Goal: Transaction & Acquisition: Purchase product/service

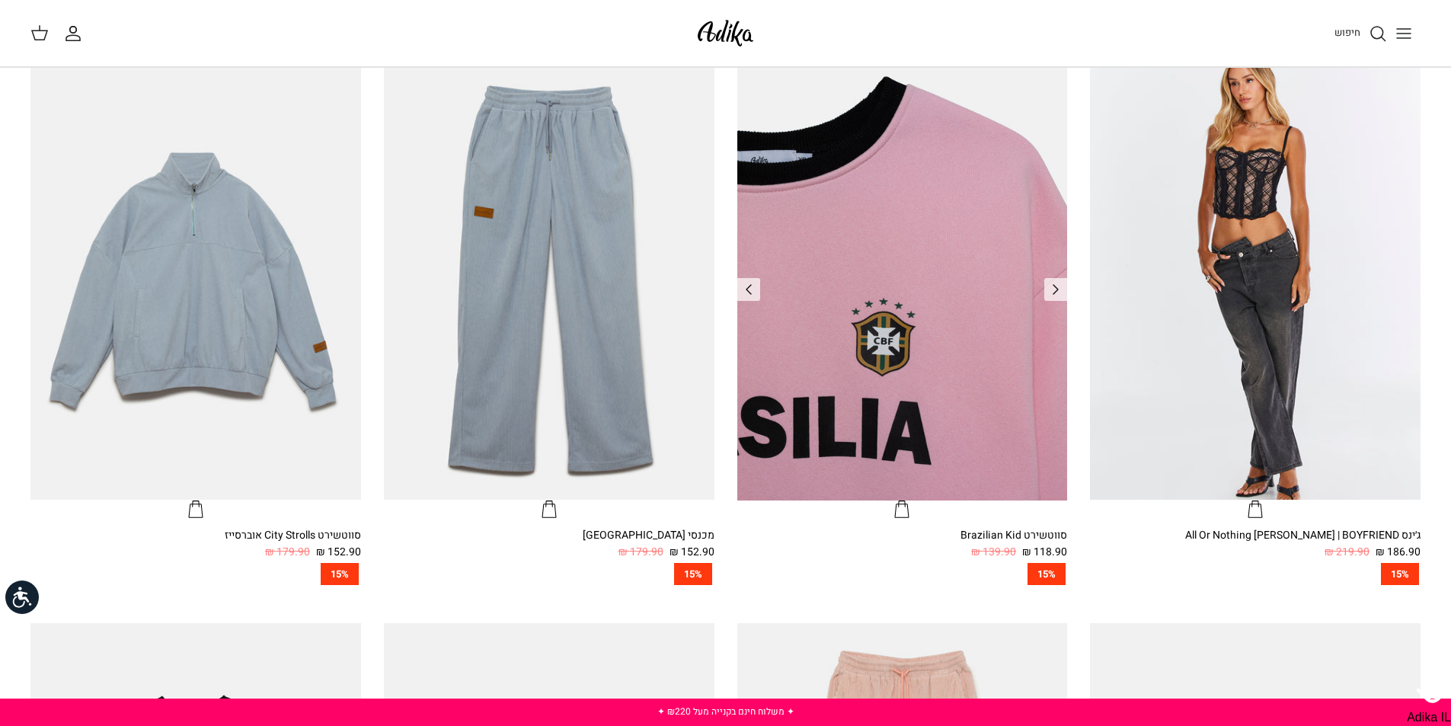
click at [887, 323] on img "סווטשירט Brazilian Kid" at bounding box center [902, 279] width 330 height 440
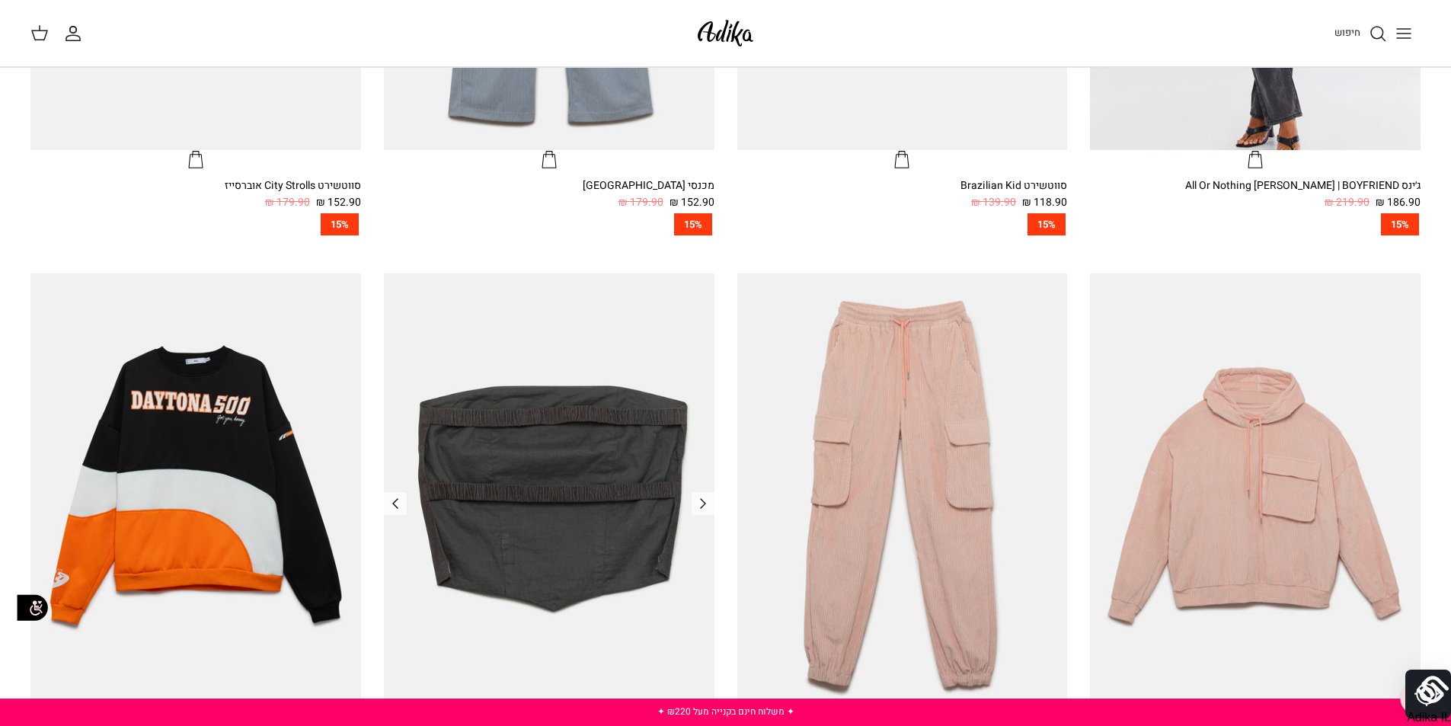
scroll to position [990, 0]
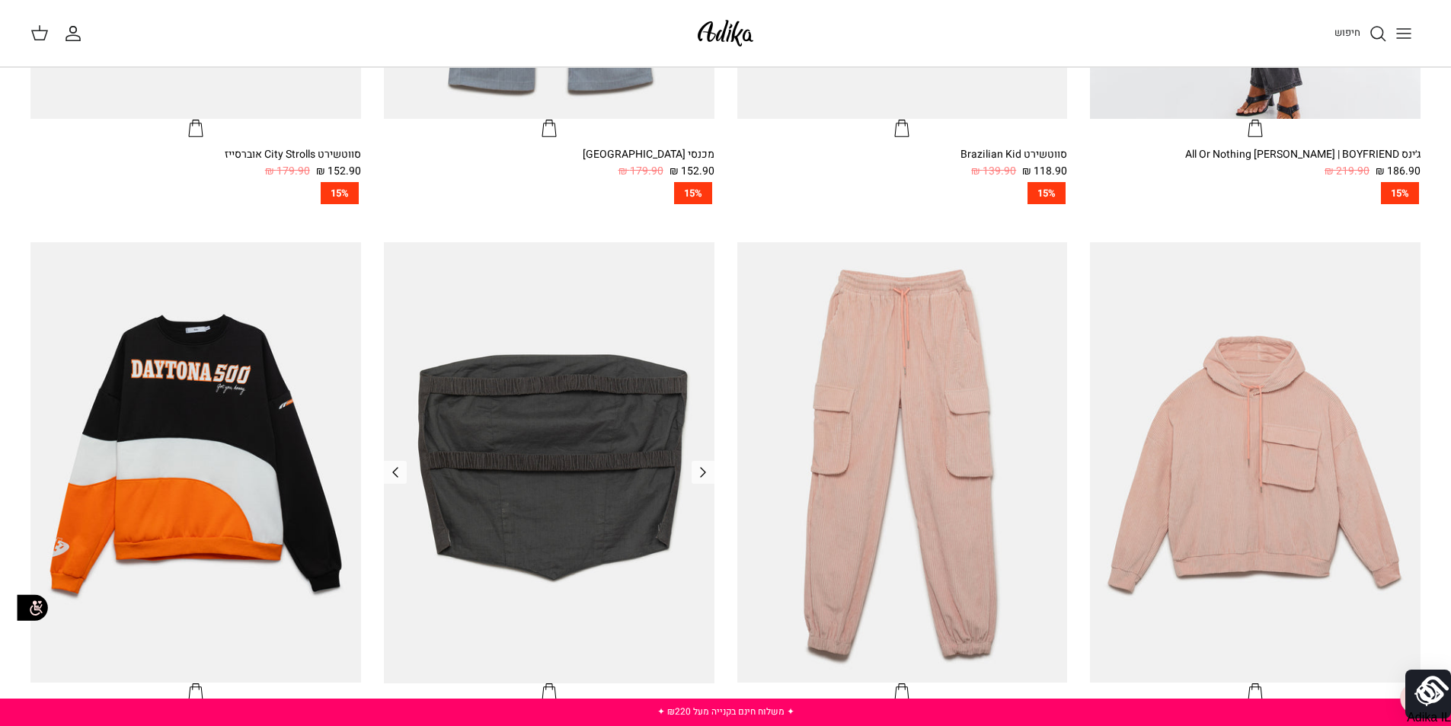
click at [580, 489] on img "טופ סטרפלס Nostalgic Feels קורדרוי" at bounding box center [549, 462] width 330 height 440
